Goal: Check status: Check status

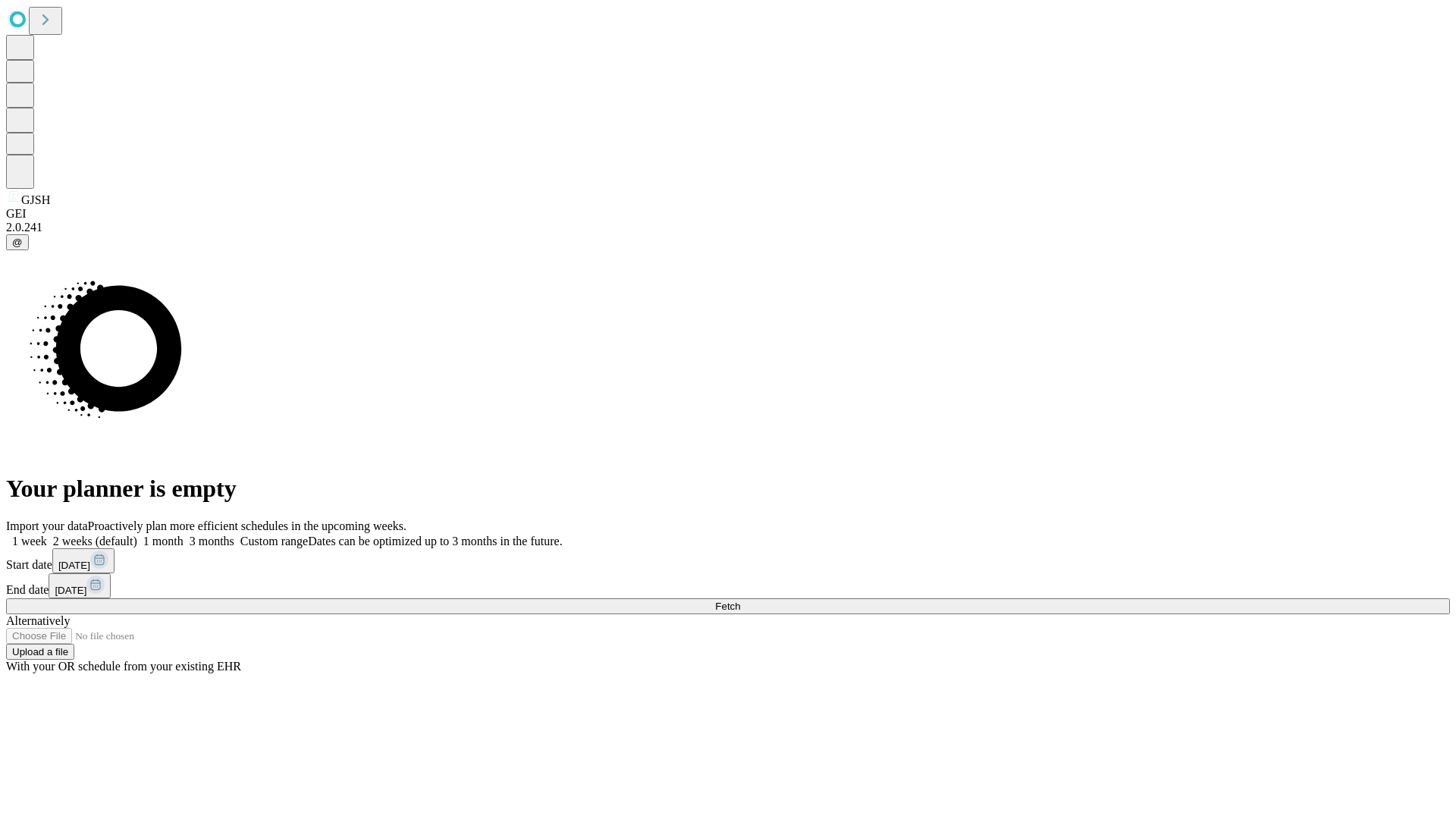
click at [741, 601] on span "Fetch" at bounding box center [728, 606] width 25 height 11
